Goal: Find specific page/section: Find specific page/section

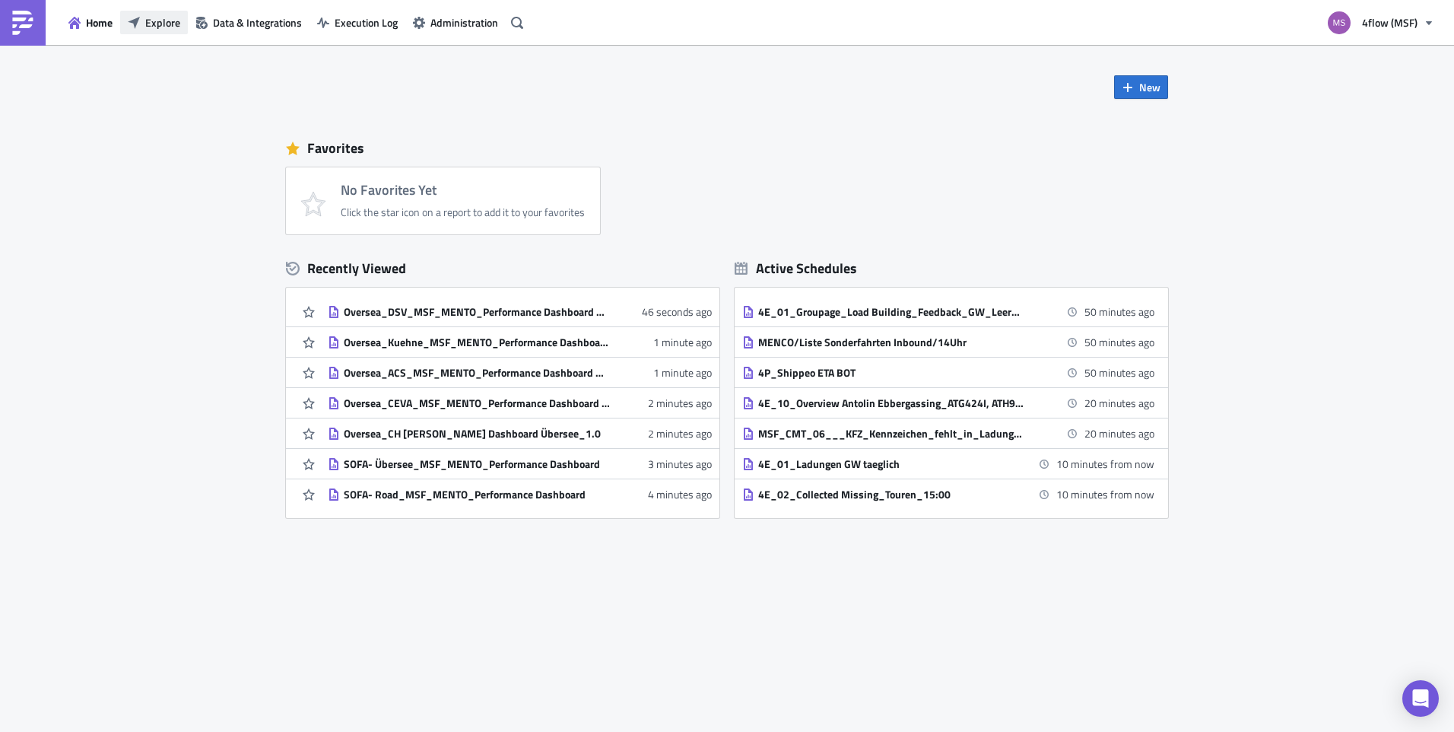
click at [164, 14] on span "Explore" at bounding box center [162, 22] width 35 height 16
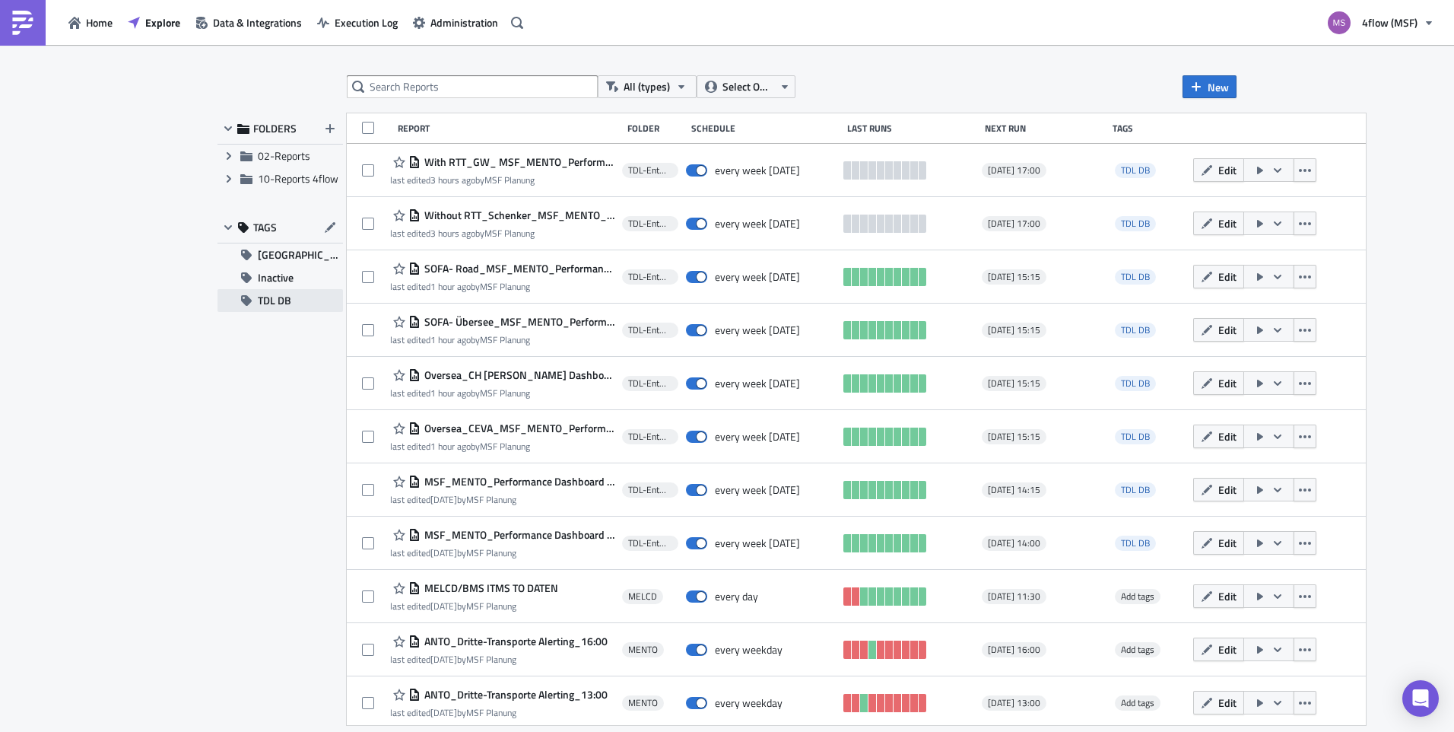
click at [280, 299] on span "TDL DB" at bounding box center [274, 300] width 33 height 23
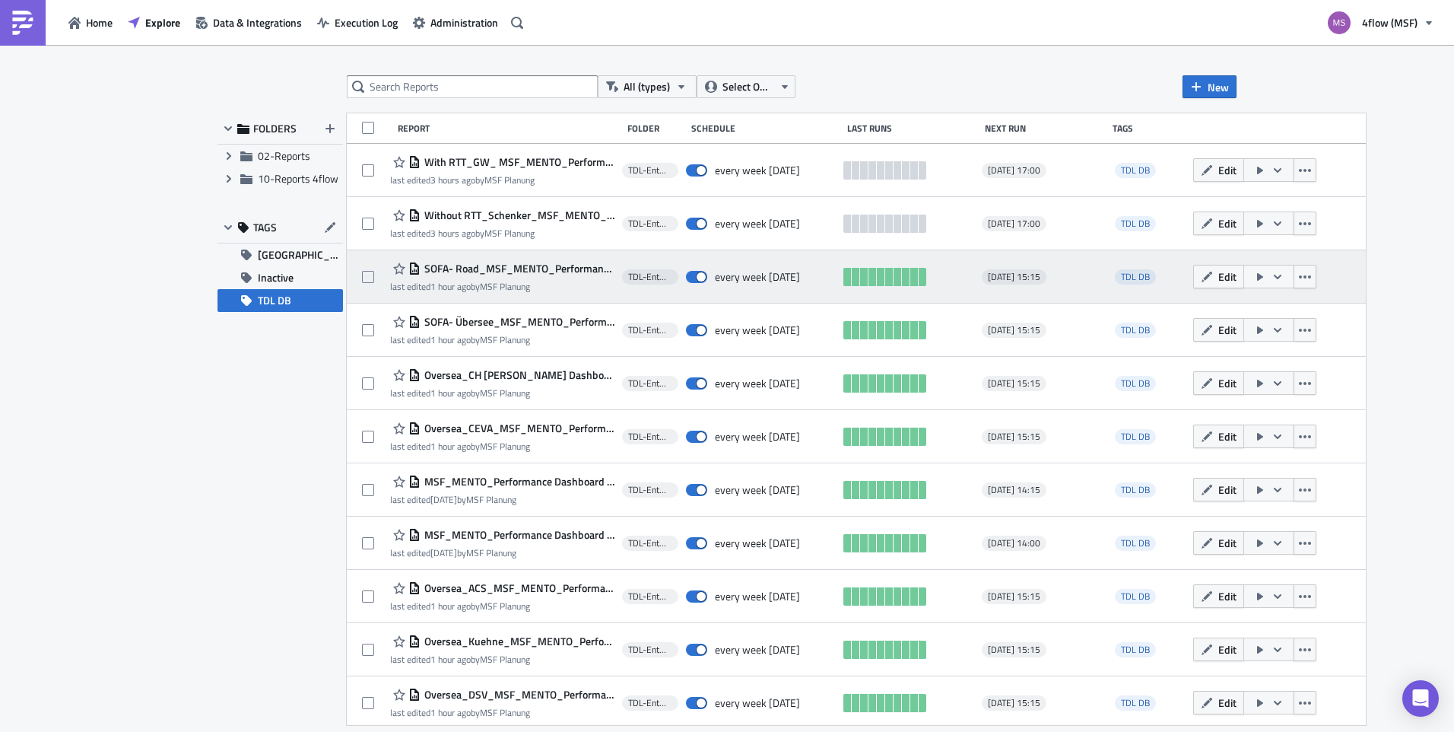
scroll to position [5, 0]
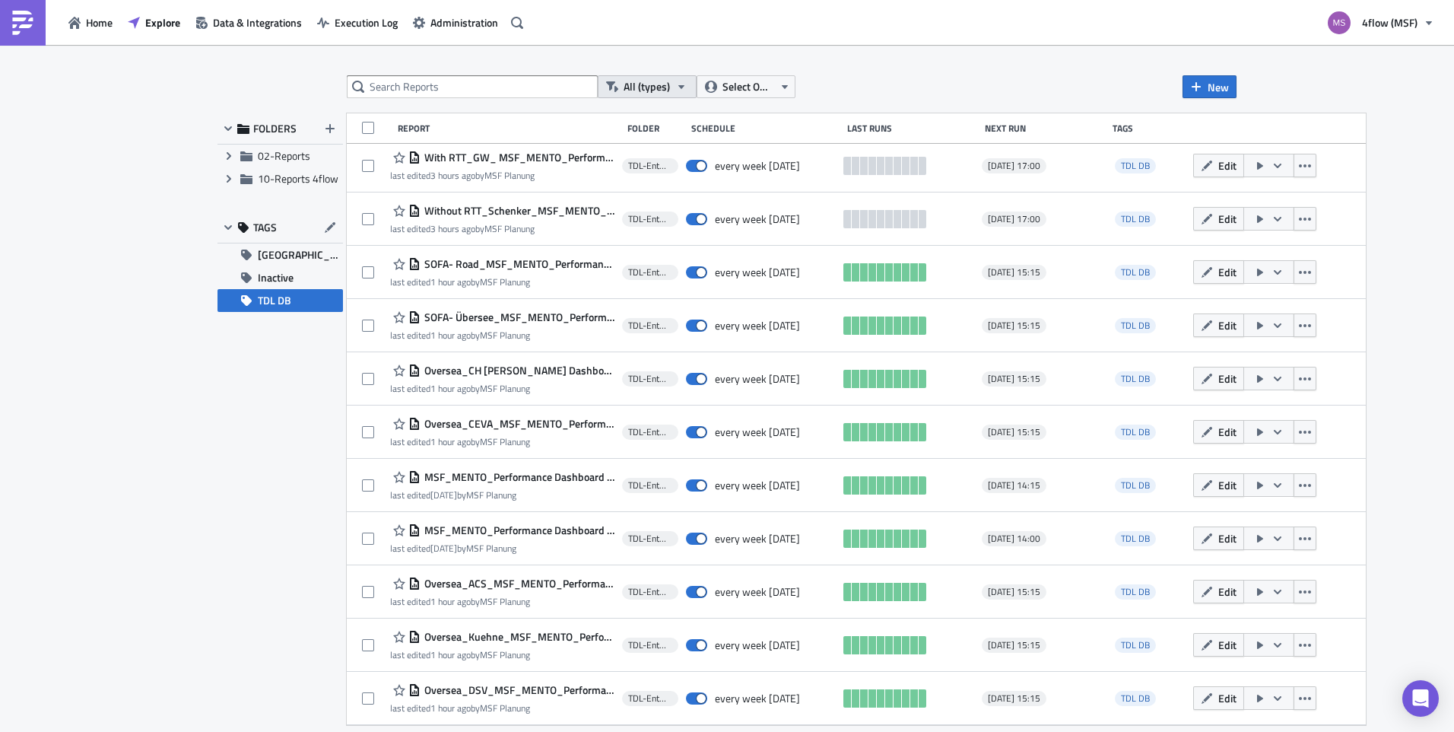
click at [680, 90] on icon "button" at bounding box center [681, 87] width 12 height 12
click at [909, 77] on div "All (types) Select Owner New" at bounding box center [792, 86] width 890 height 23
click at [288, 268] on span "Inactive" at bounding box center [276, 277] width 36 height 23
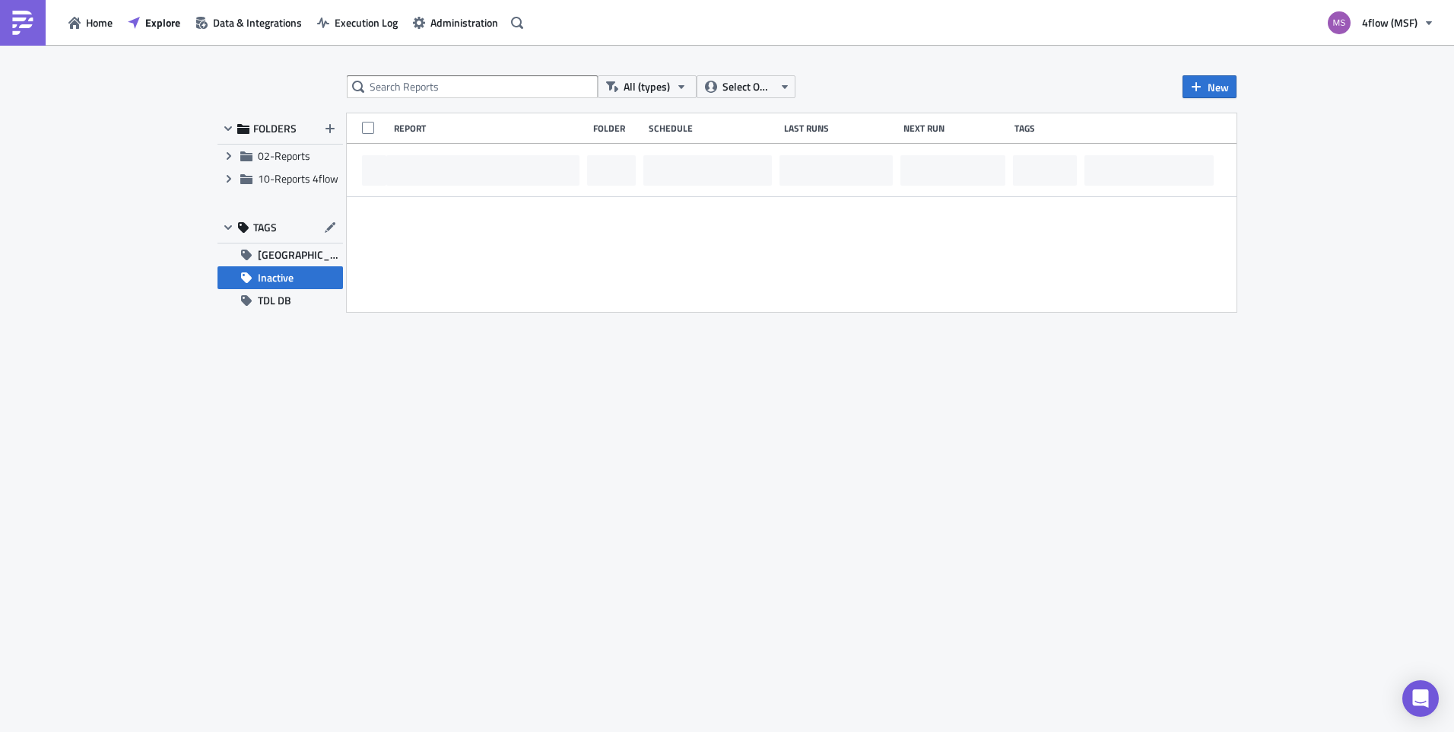
scroll to position [0, 0]
click at [290, 254] on span "[GEOGRAPHIC_DATA]" at bounding box center [300, 254] width 85 height 23
click at [227, 185] on span "Expand group" at bounding box center [228, 178] width 23 height 23
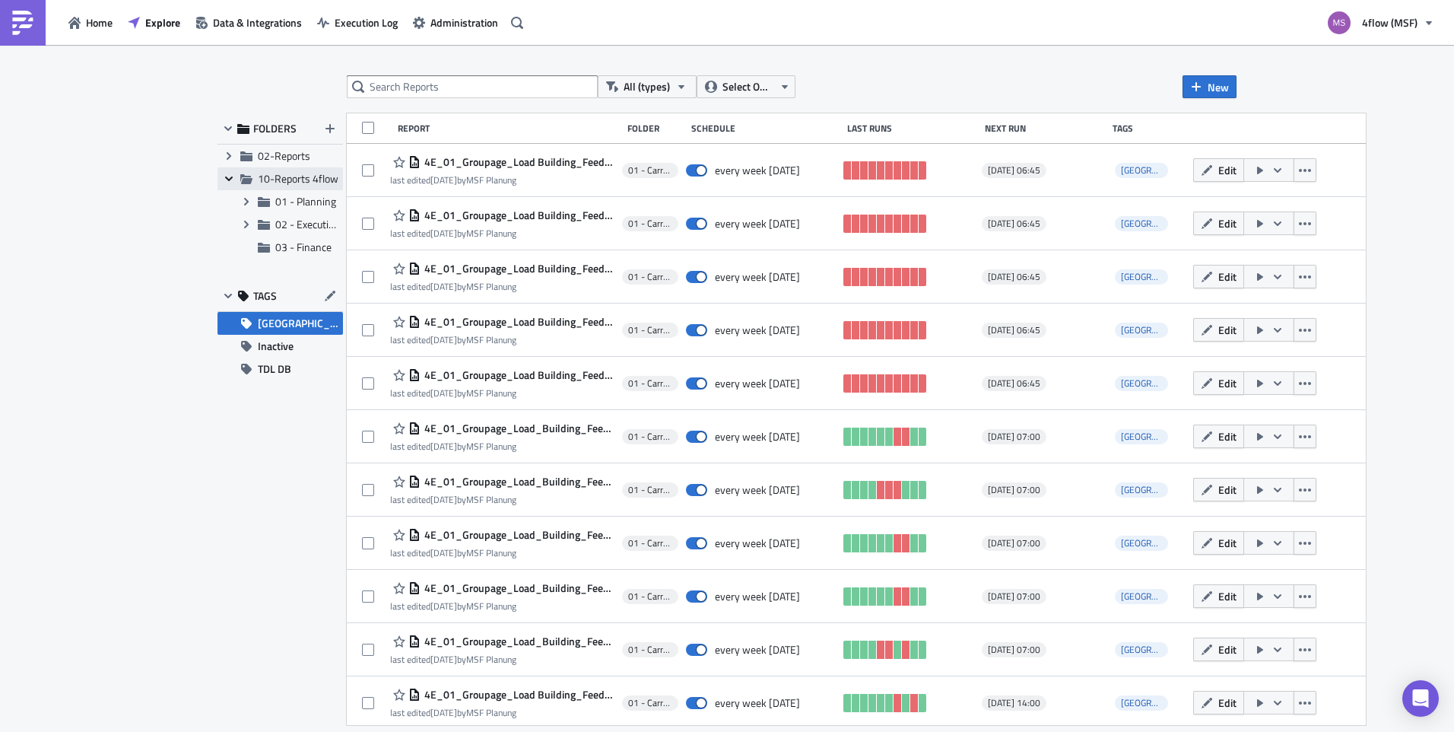
click at [227, 180] on icon "Collapse group" at bounding box center [229, 179] width 12 height 12
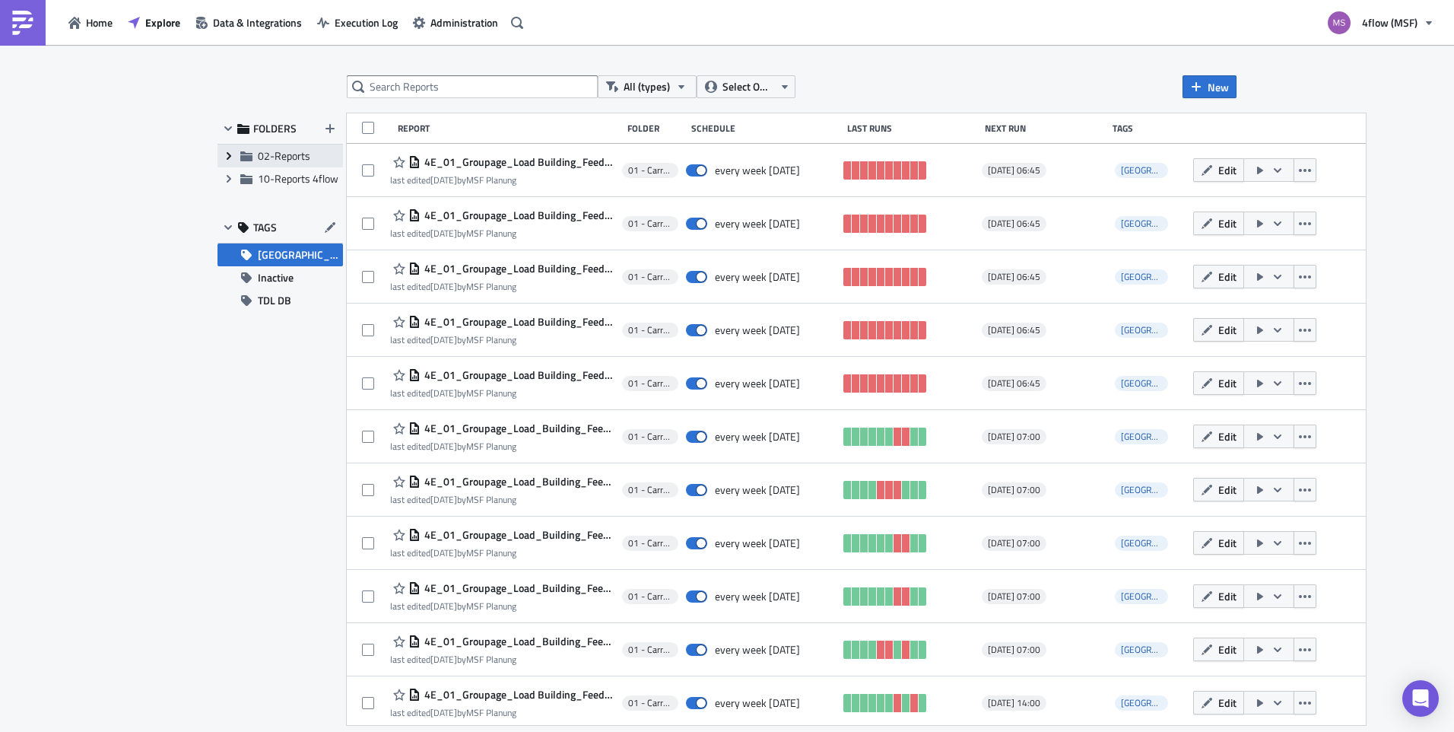
click at [221, 154] on span "Expand group" at bounding box center [228, 155] width 23 height 23
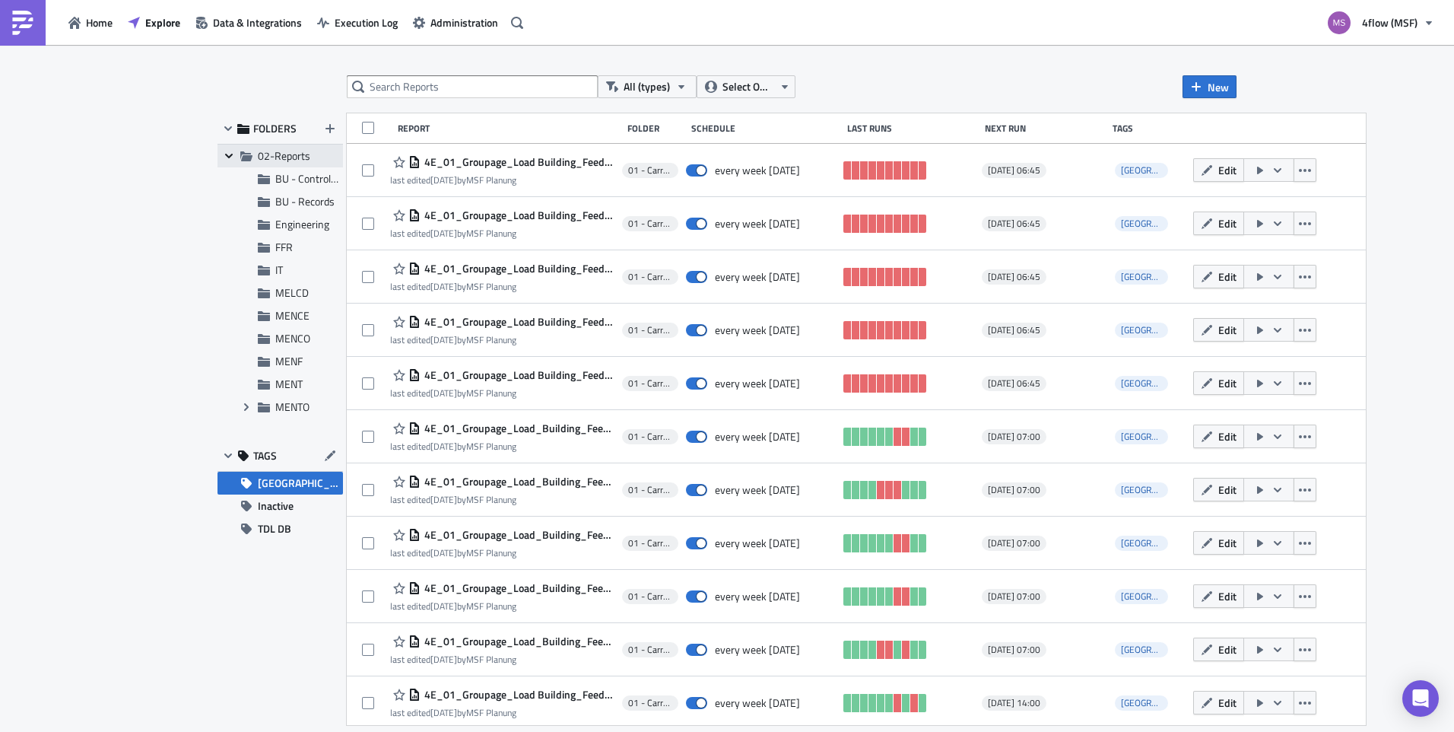
click at [217, 157] on span "Collapse group" at bounding box center [228, 155] width 23 height 23
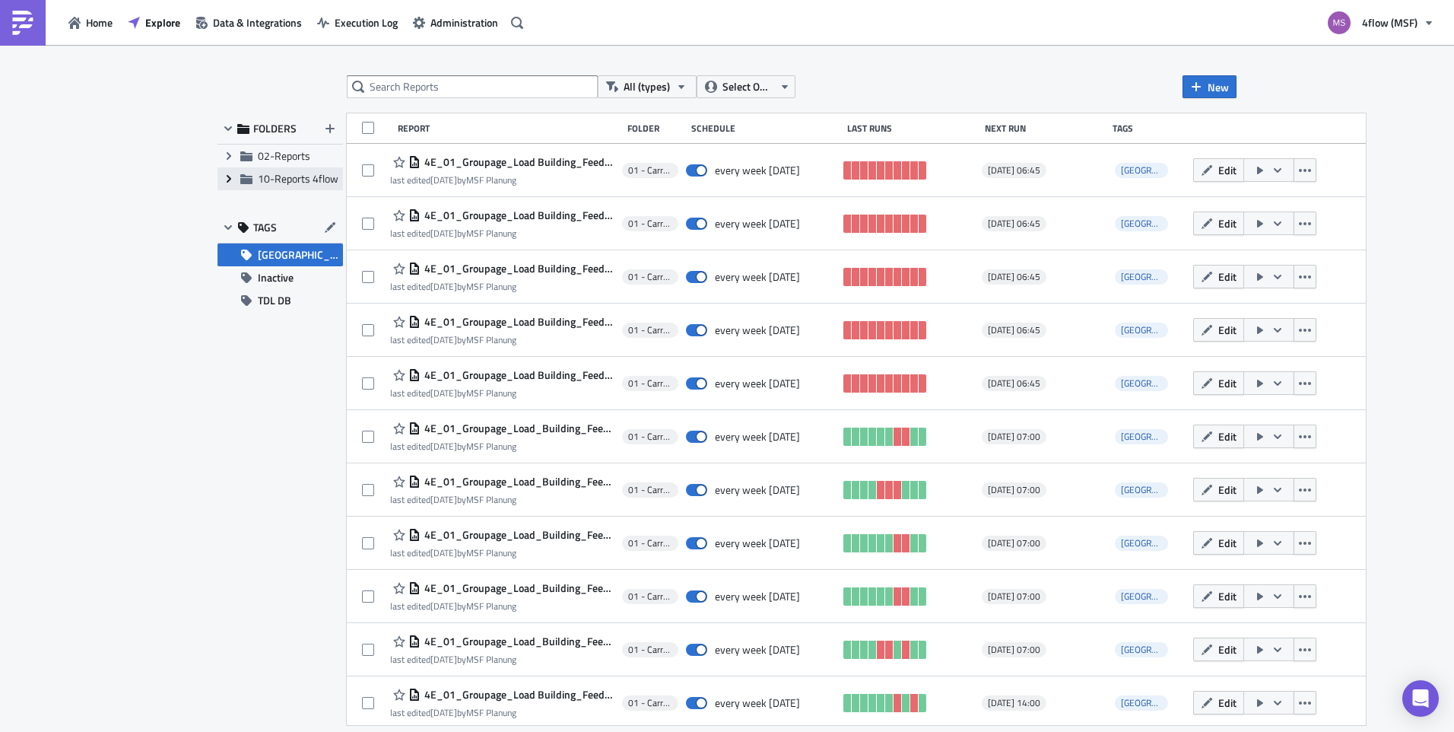
click at [231, 185] on span "Expand group" at bounding box center [228, 178] width 23 height 23
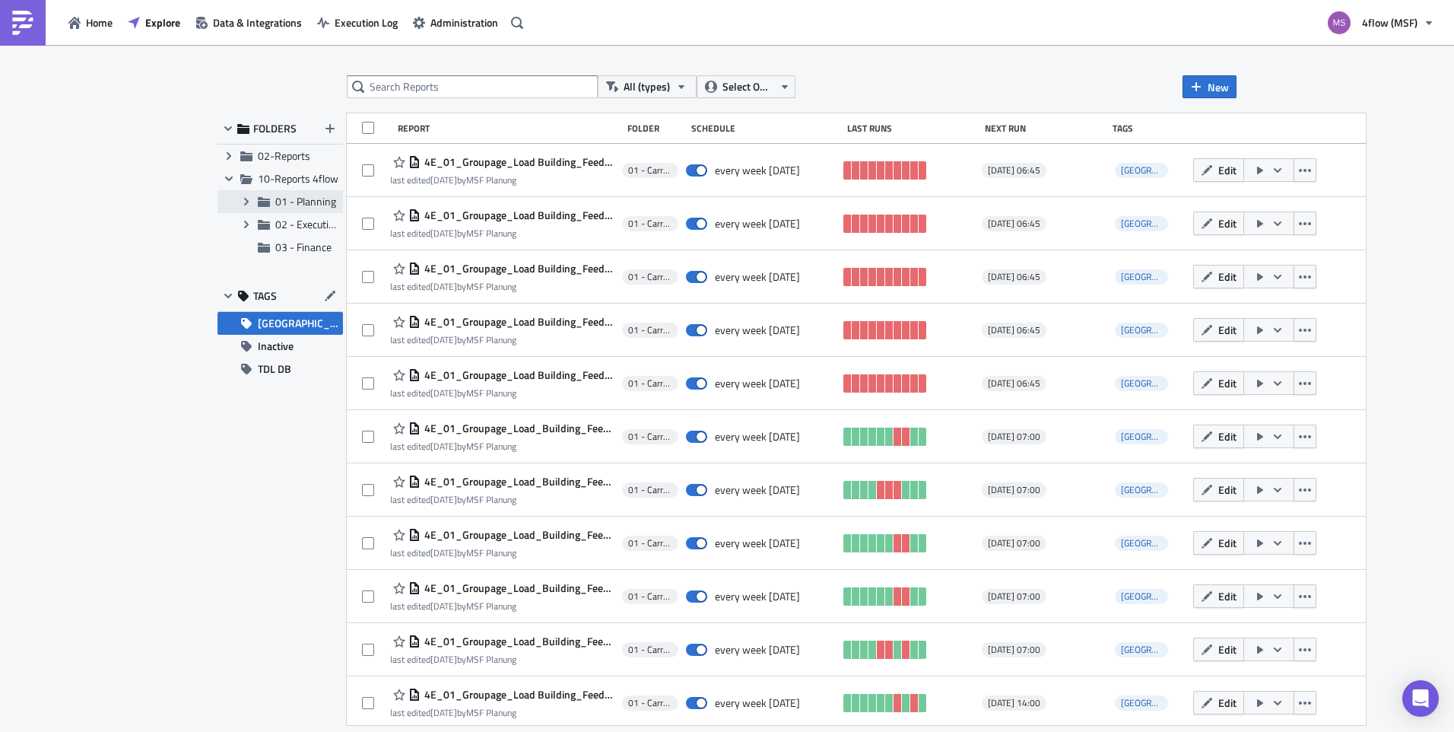
click at [299, 206] on span "01 - Planning" at bounding box center [305, 201] width 61 height 16
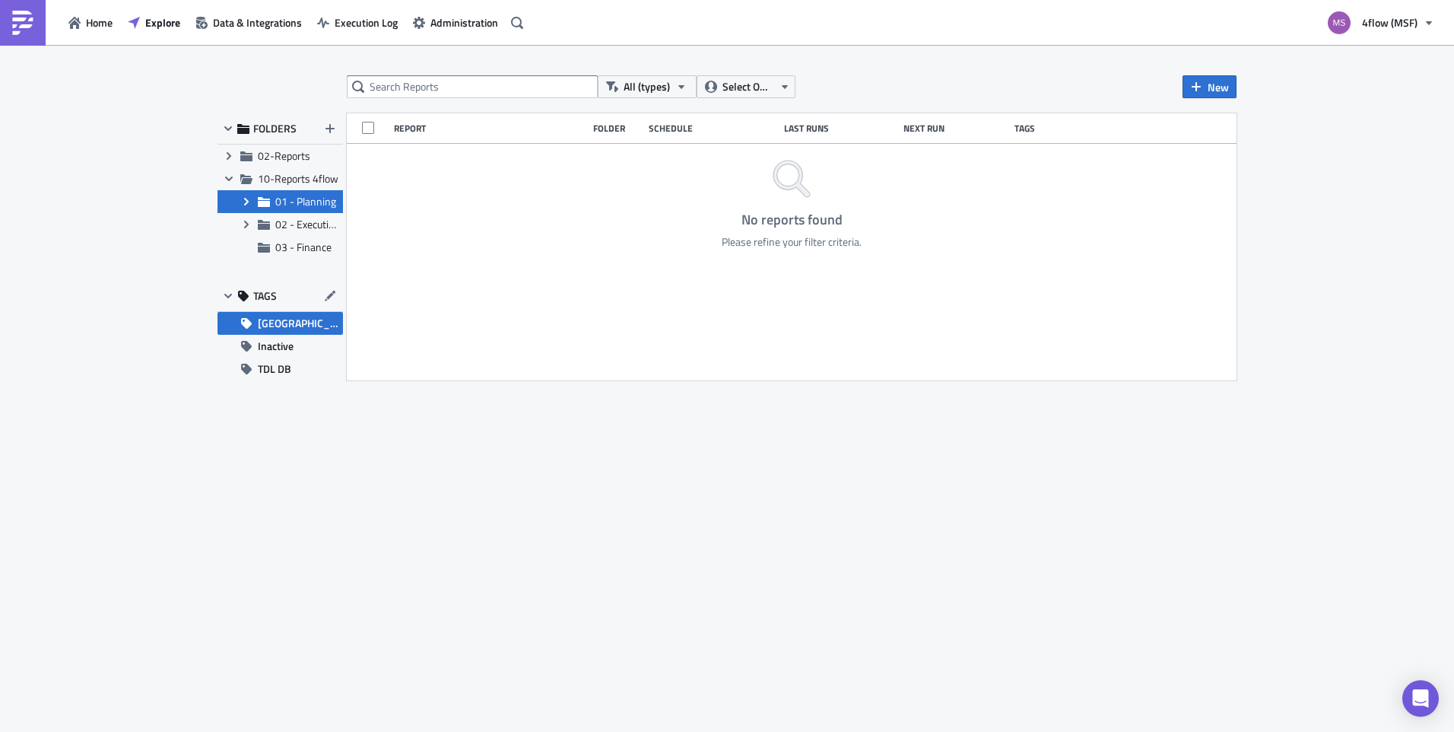
click at [246, 198] on icon "Expand group" at bounding box center [246, 201] width 12 height 12
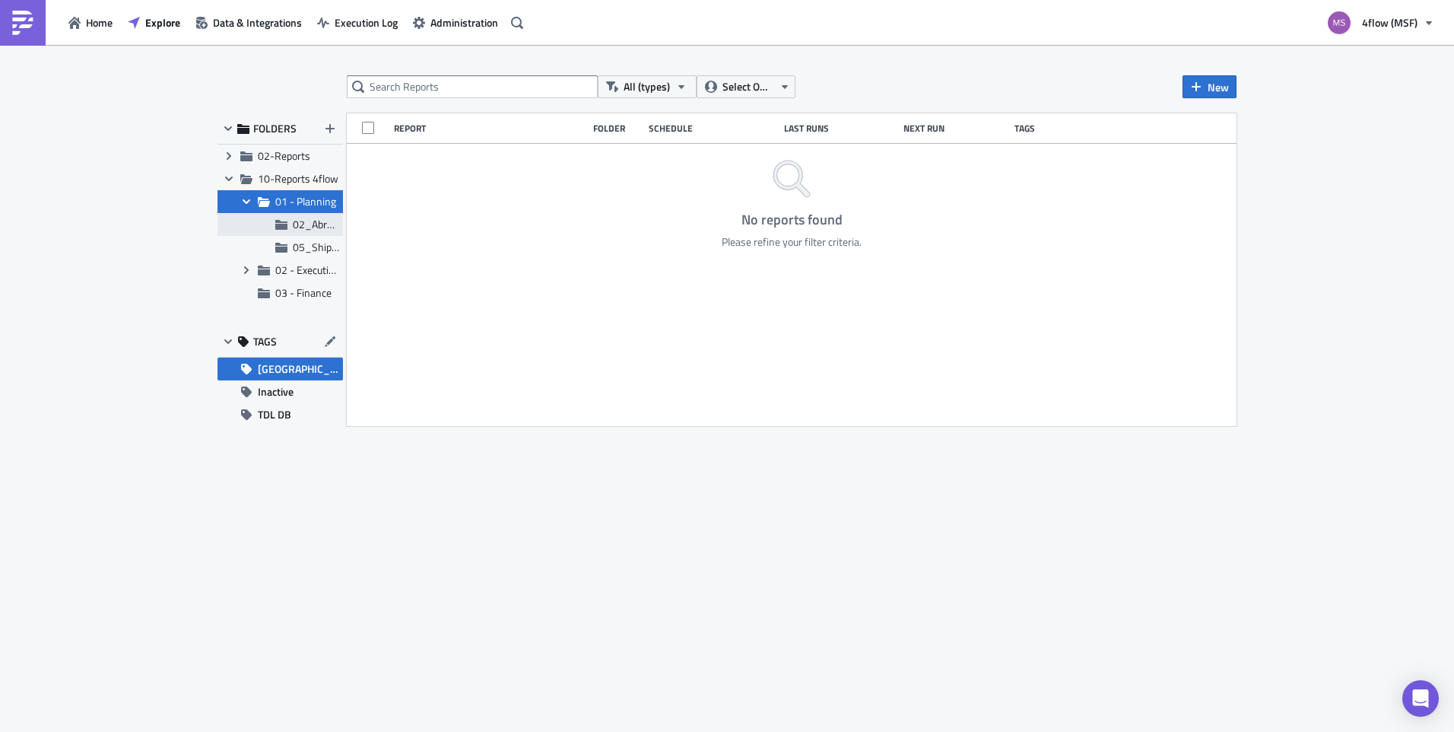
click at [317, 222] on span "02_Abrechnung MSF" at bounding box center [341, 224] width 96 height 16
click at [320, 248] on span "05_Shippeo" at bounding box center [320, 247] width 55 height 16
click at [318, 232] on div "02_Abrechnung MSF" at bounding box center [279, 224] width 125 height 23
click at [293, 368] on span "[GEOGRAPHIC_DATA]" at bounding box center [300, 368] width 85 height 23
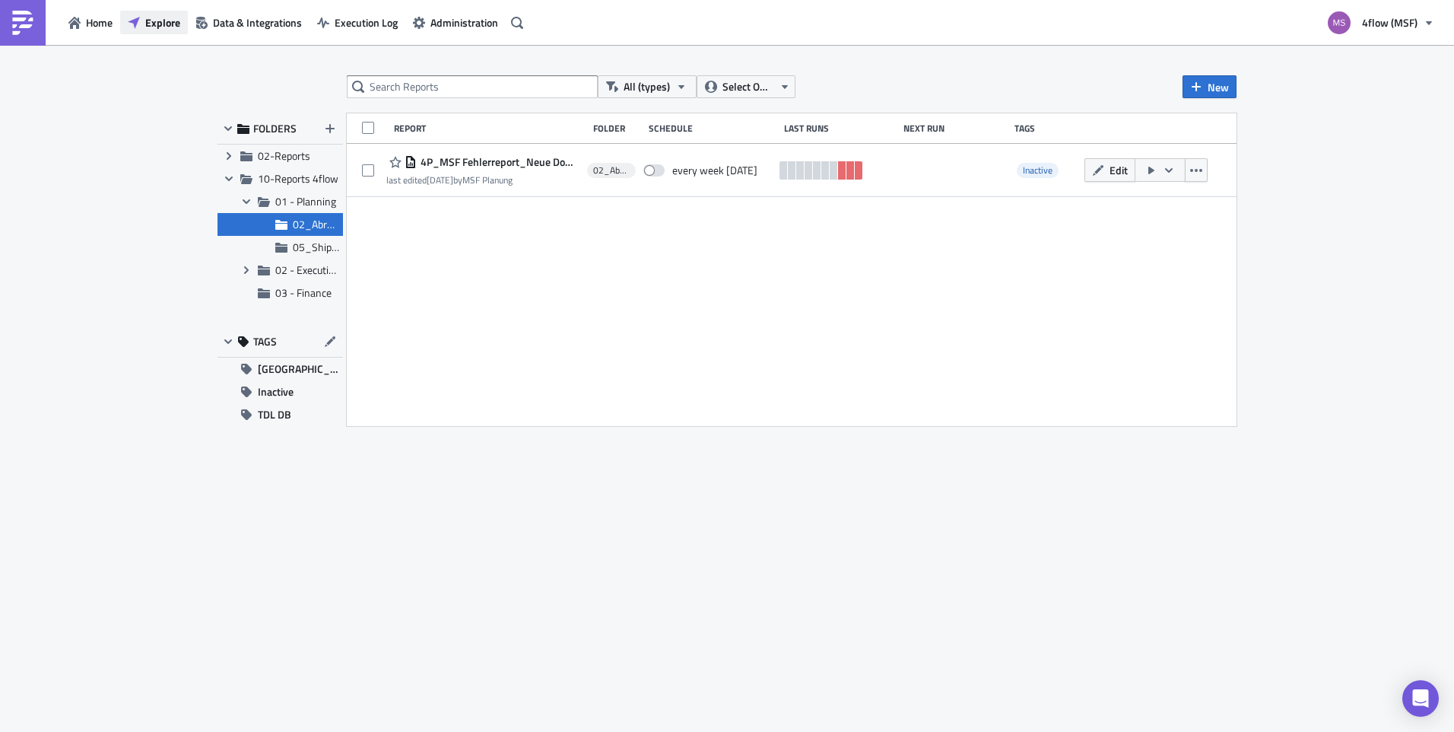
click at [123, 30] on button "Explore" at bounding box center [154, 23] width 68 height 24
click at [271, 369] on span "[GEOGRAPHIC_DATA]" at bounding box center [300, 368] width 85 height 23
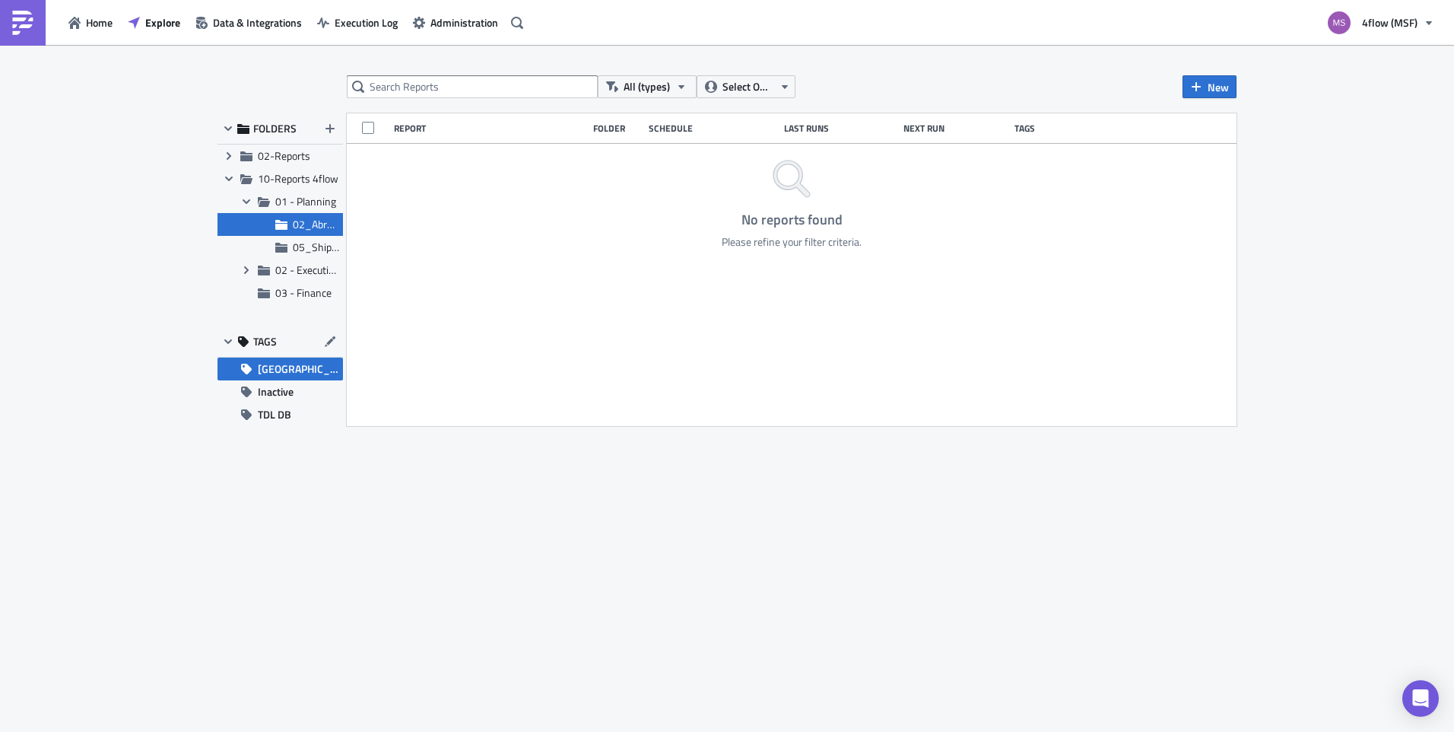
click at [297, 221] on span "02_Abrechnung MSF" at bounding box center [341, 224] width 96 height 16
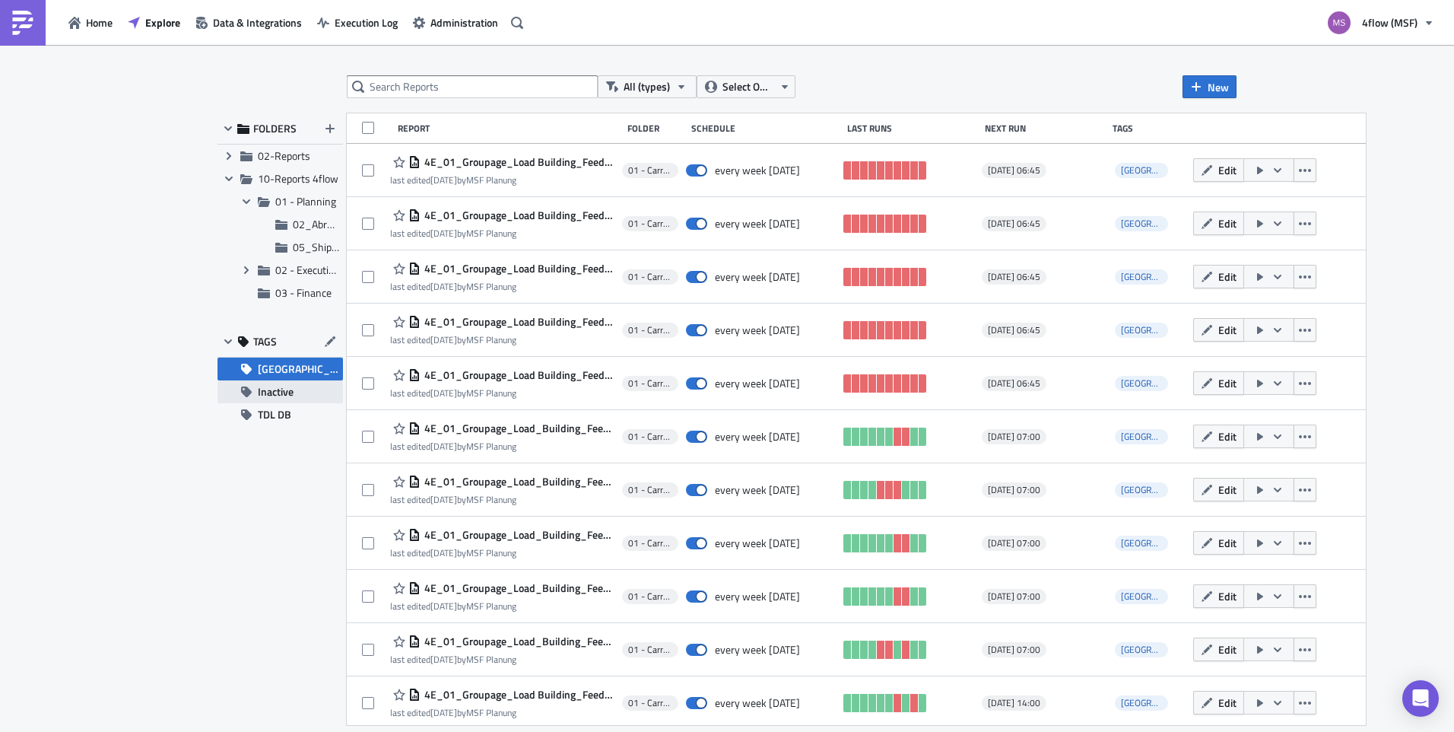
click at [299, 395] on button "Inactive" at bounding box center [279, 391] width 125 height 23
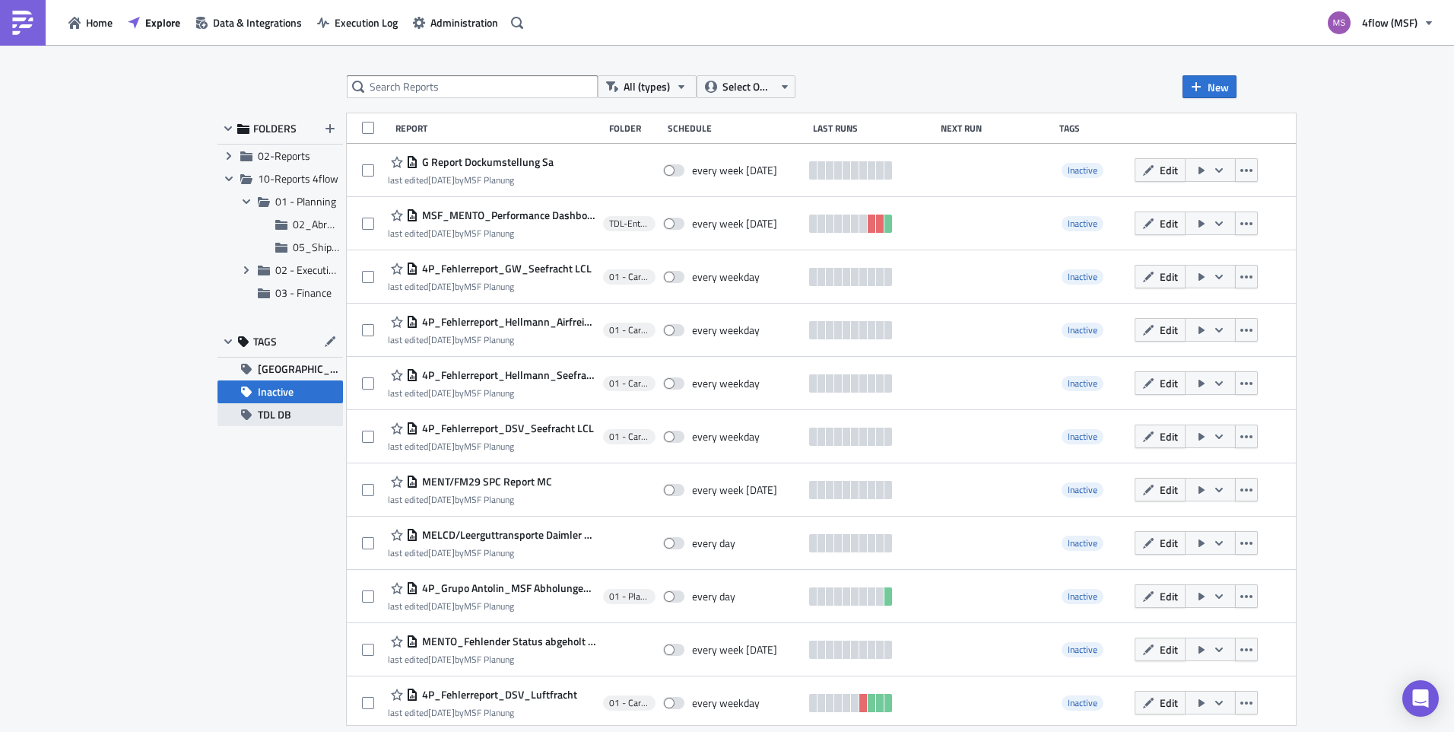
click at [297, 417] on button "TDL DB" at bounding box center [279, 414] width 125 height 23
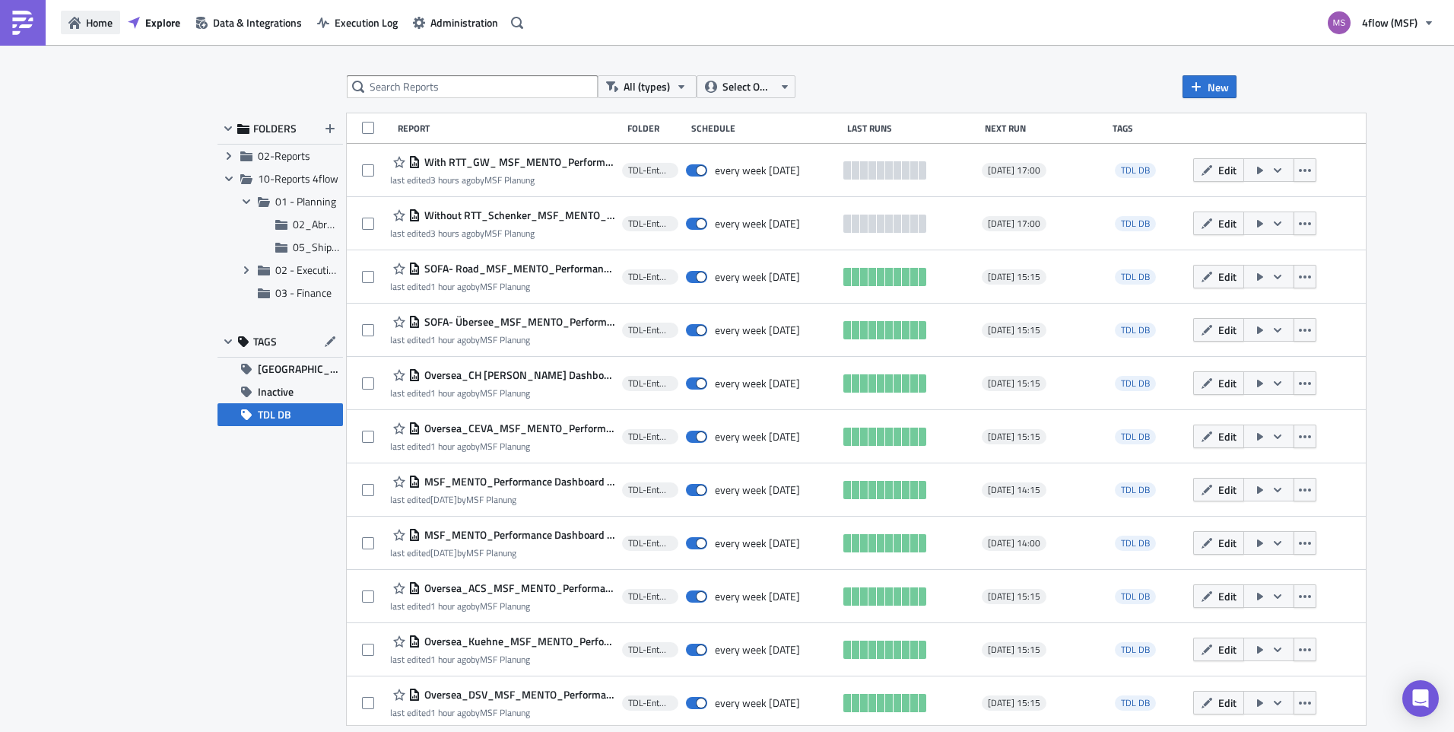
click at [87, 29] on span "Home" at bounding box center [99, 22] width 27 height 16
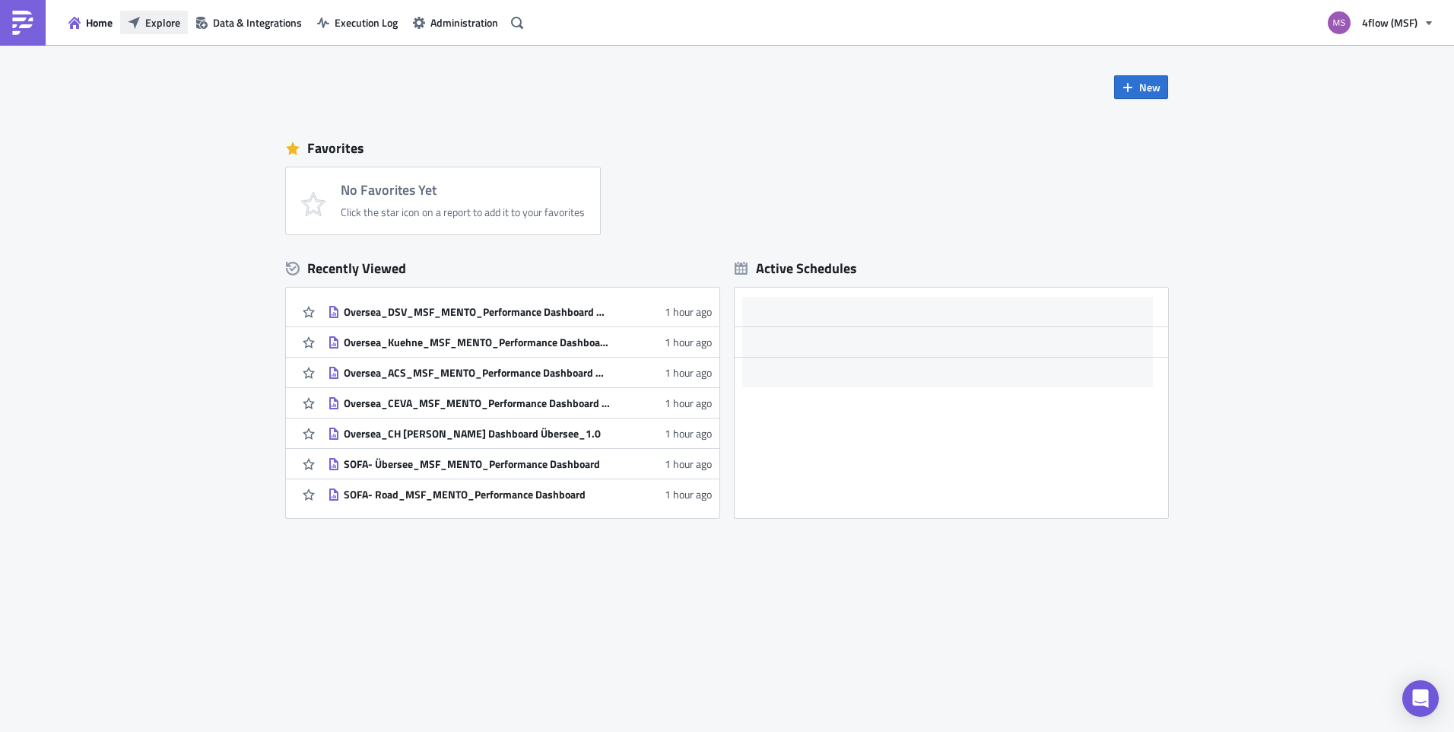
click at [146, 21] on span "Explore" at bounding box center [162, 22] width 35 height 16
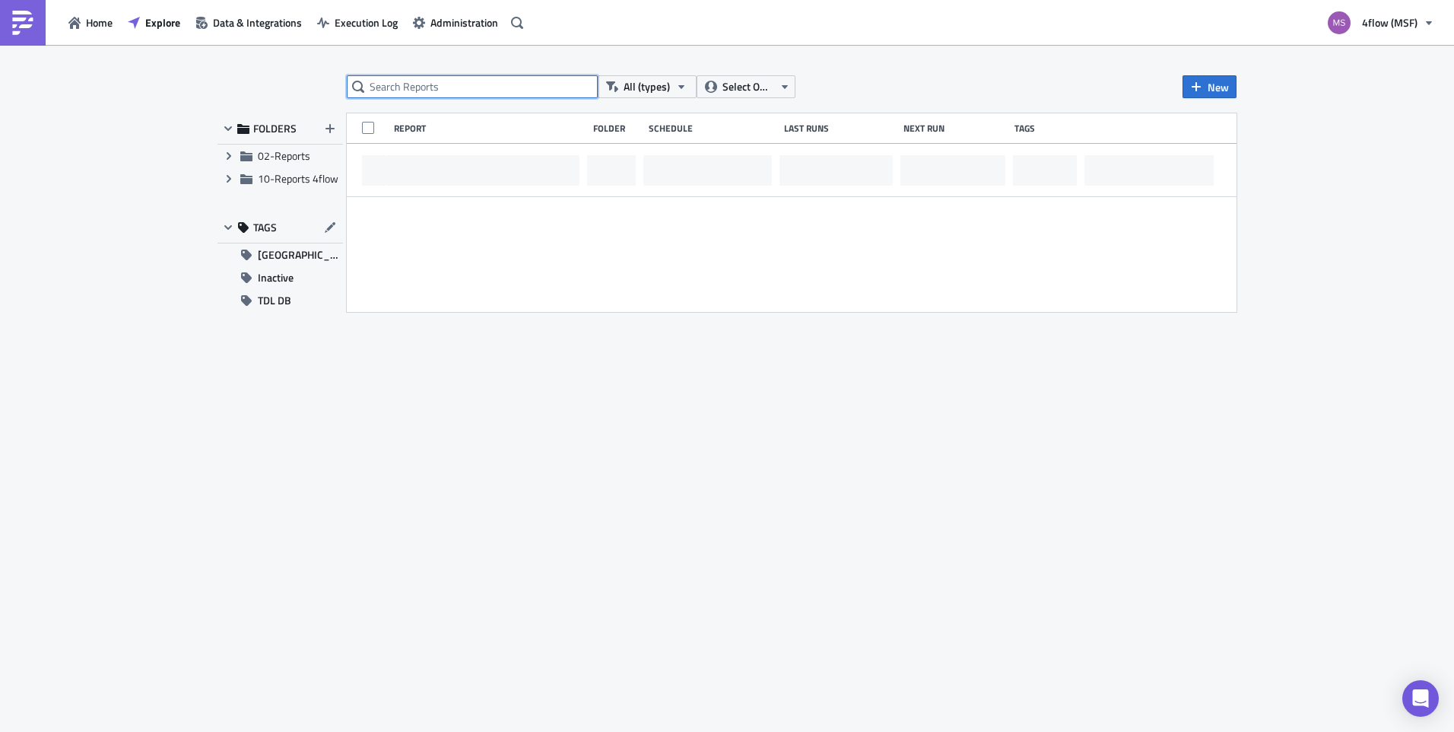
click at [418, 87] on input "text" at bounding box center [472, 86] width 251 height 23
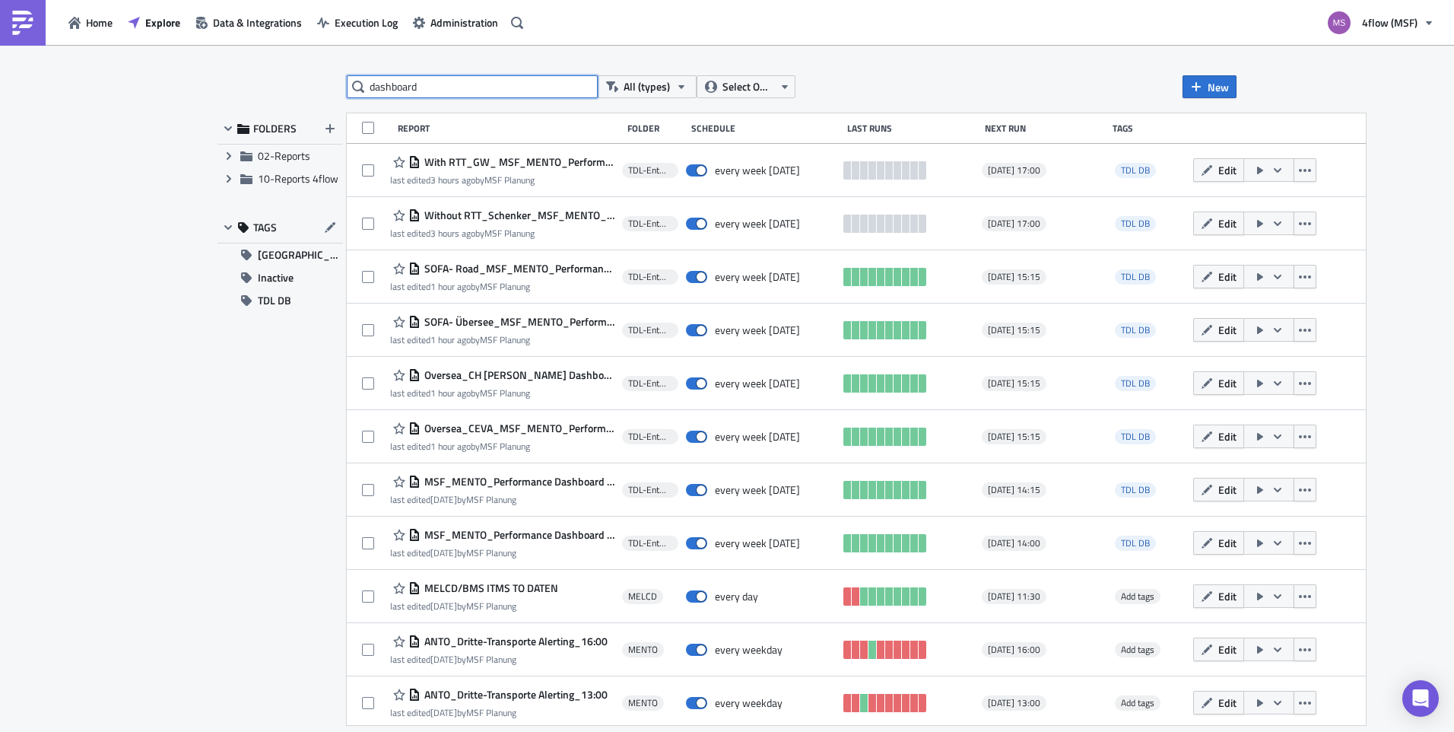
type input "dashboard"
